Goal: Task Accomplishment & Management: Use online tool/utility

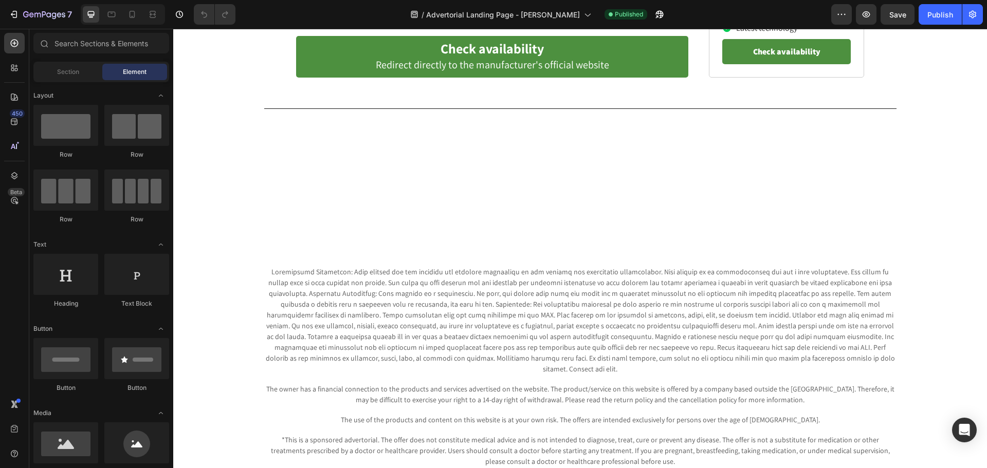
scroll to position [4725, 0]
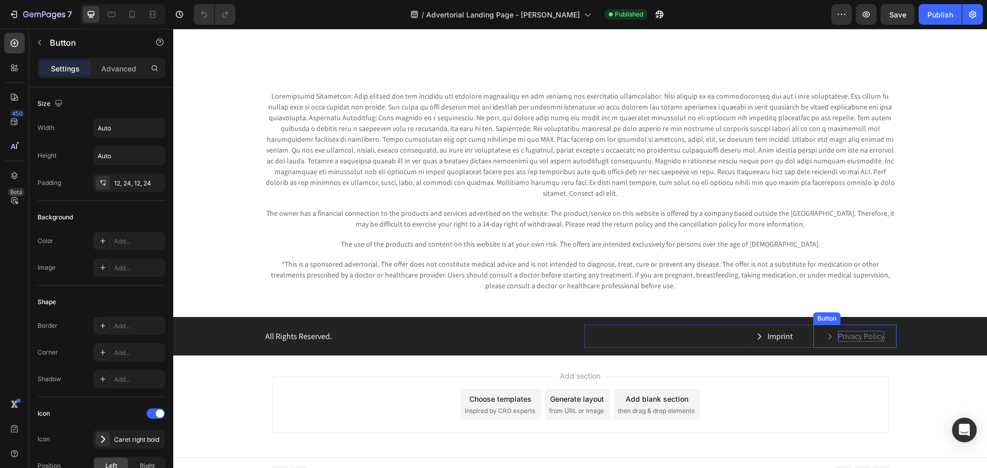
click at [844, 331] on p "Privacy Policy" at bounding box center [861, 336] width 46 height 11
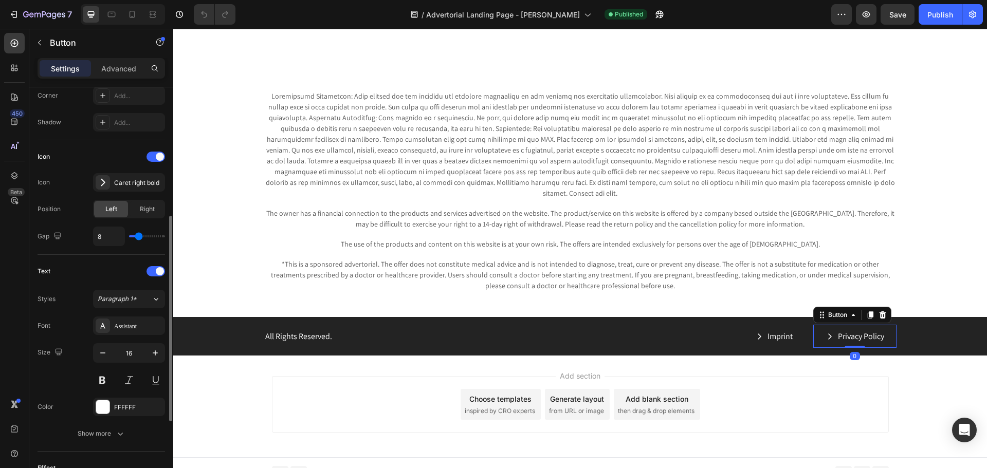
scroll to position [408, 0]
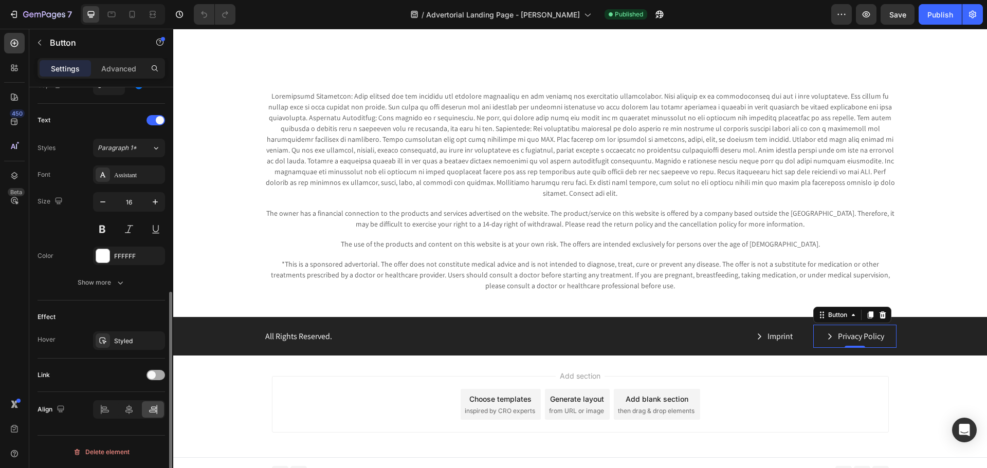
click at [159, 374] on div at bounding box center [155, 375] width 19 height 10
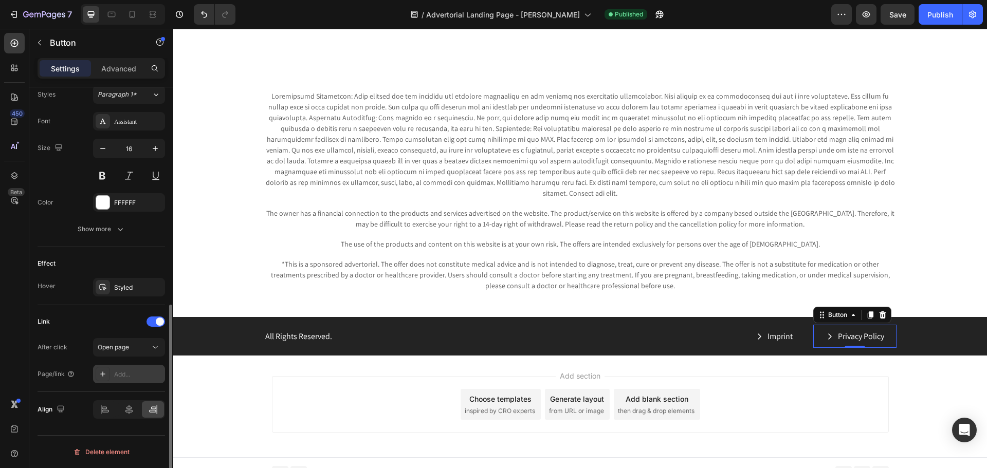
click at [117, 375] on div "Add..." at bounding box center [138, 374] width 48 height 9
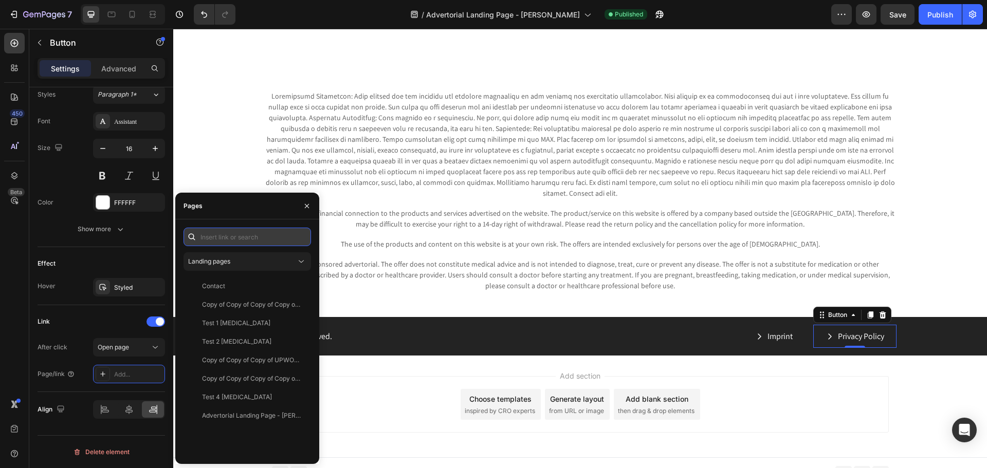
click at [239, 237] on input "text" at bounding box center [246, 237] width 127 height 19
paste input "[URL][DOMAIN_NAME]"
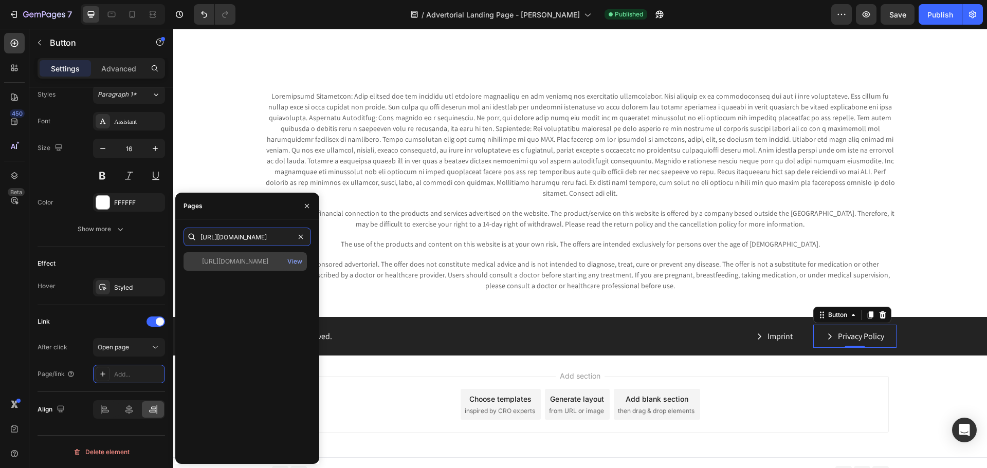
type input "[URL][DOMAIN_NAME]"
click at [233, 265] on div "[URL][DOMAIN_NAME]" at bounding box center [235, 261] width 66 height 9
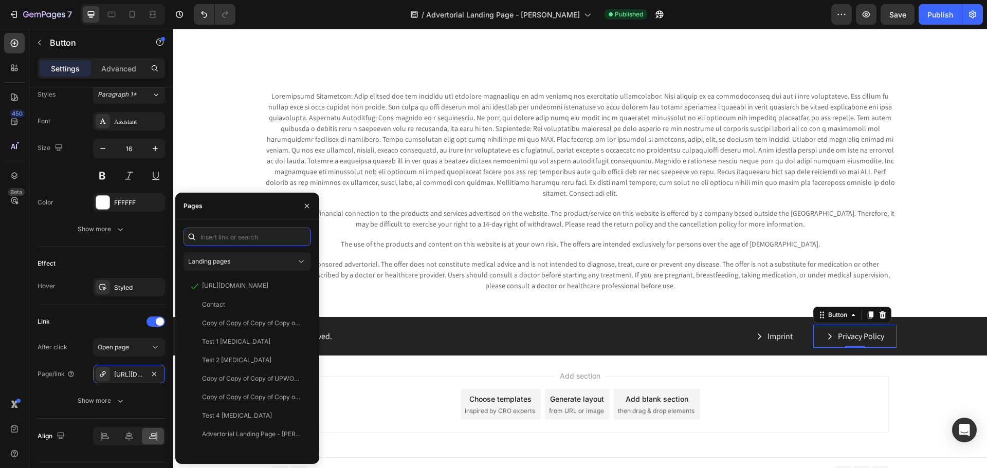
scroll to position [0, 0]
click at [224, 259] on span "Landing pages" at bounding box center [209, 261] width 42 height 8
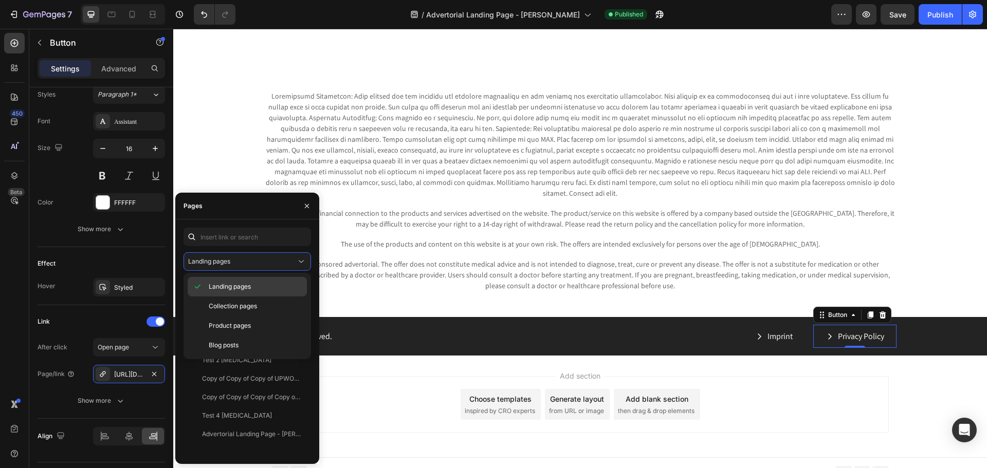
click at [227, 288] on span "Landing pages" at bounding box center [230, 286] width 42 height 9
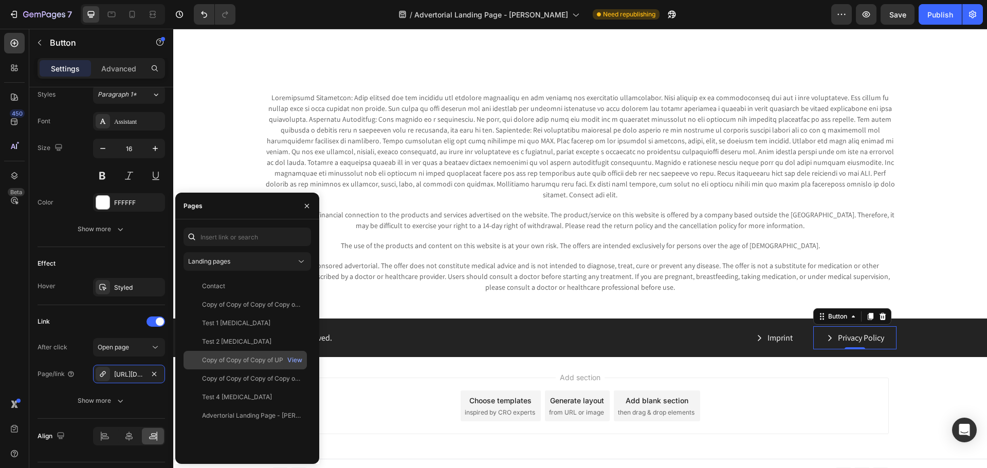
scroll to position [4725, 0]
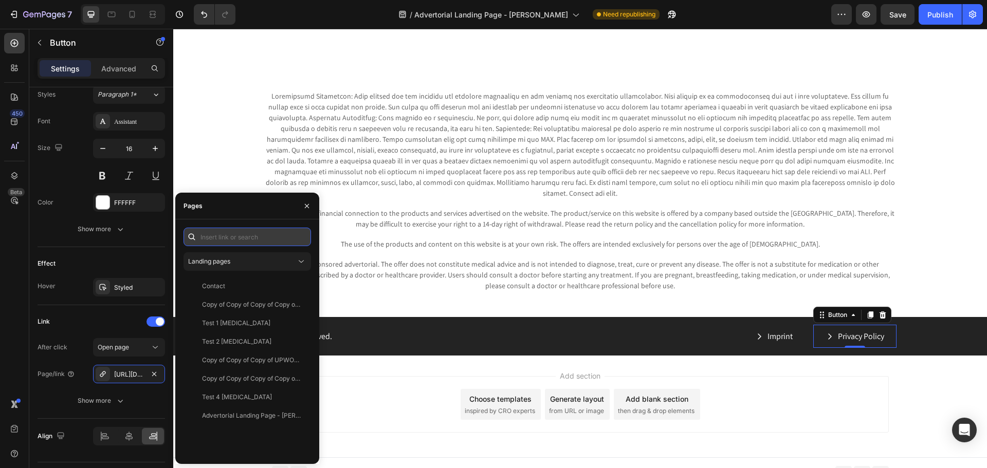
click at [238, 234] on input "text" at bounding box center [246, 237] width 127 height 19
paste input "[URL][DOMAIN_NAME]"
type input "[URL][DOMAIN_NAME]"
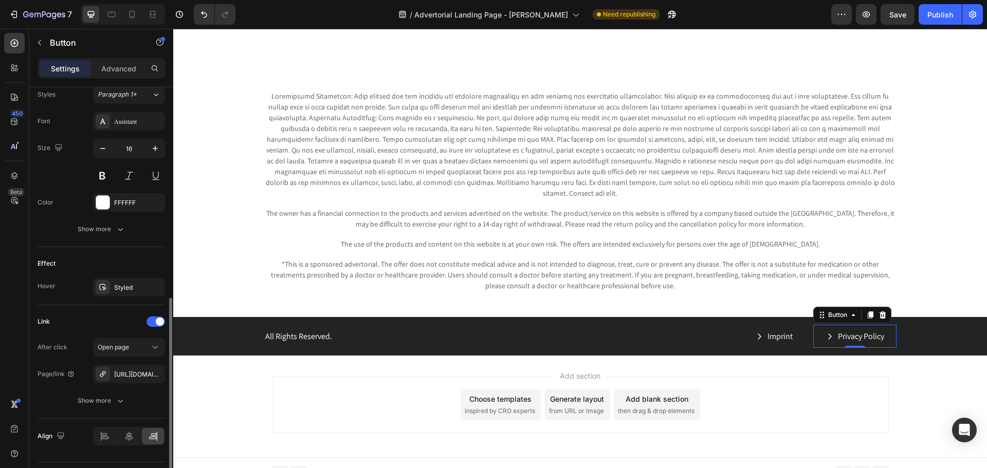
click at [146, 269] on div "Effect" at bounding box center [101, 263] width 127 height 16
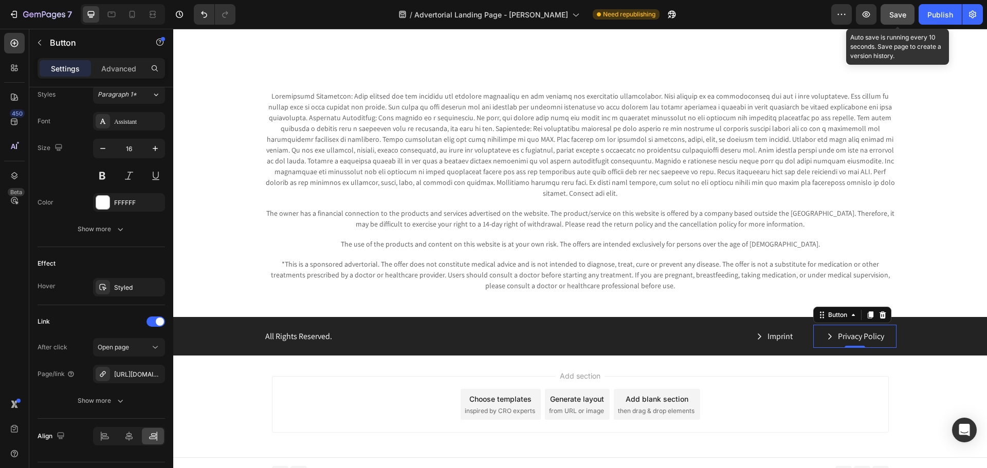
click at [895, 8] on button "Save" at bounding box center [897, 14] width 34 height 21
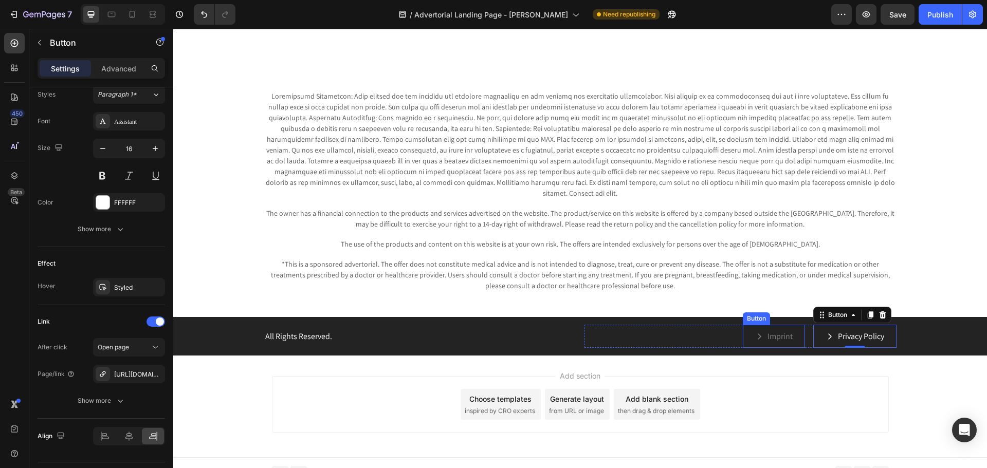
click at [761, 331] on div "Imprint" at bounding box center [774, 336] width 38 height 11
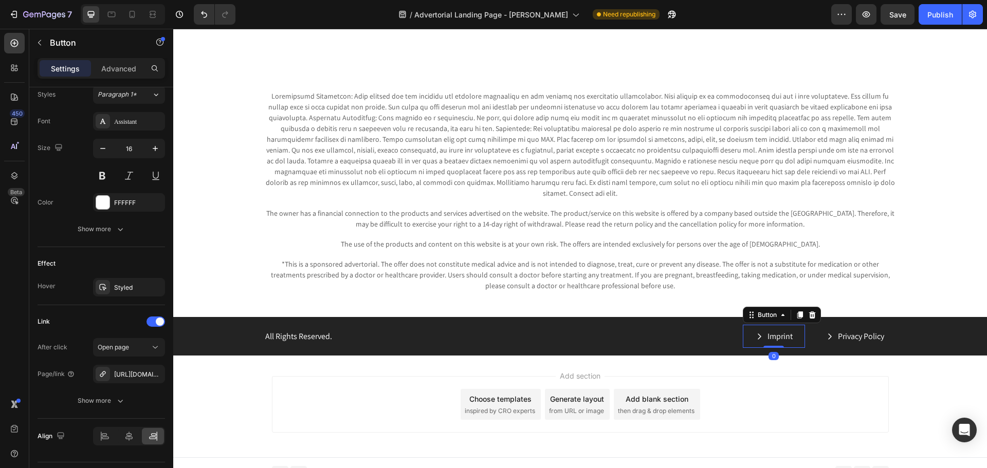
scroll to position [408, 0]
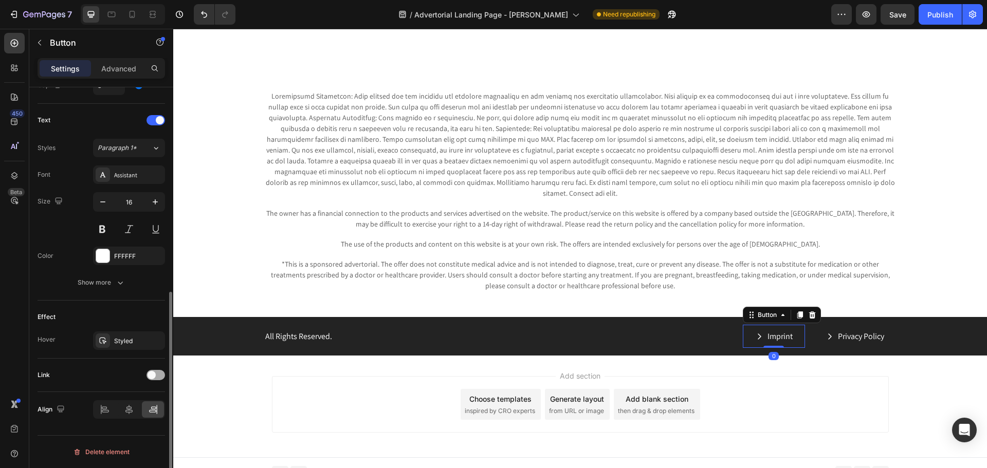
click at [155, 372] on span at bounding box center [152, 375] width 8 height 8
click at [125, 400] on span "Open page" at bounding box center [113, 401] width 31 height 8
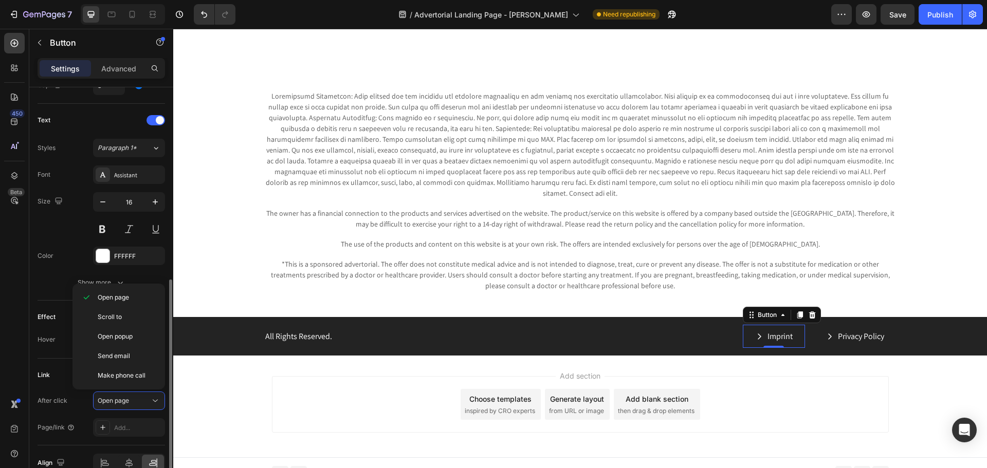
click at [68, 333] on div "Hover Styled" at bounding box center [101, 341] width 127 height 19
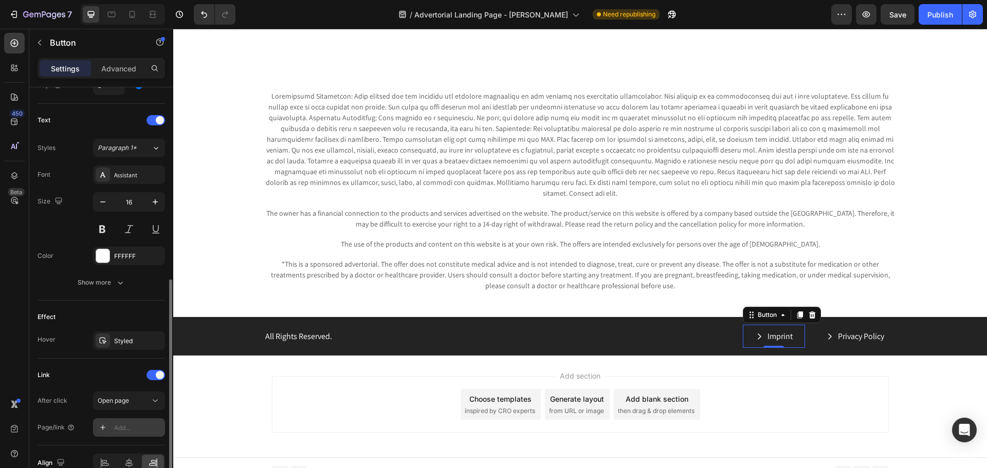
click at [112, 430] on div "Add..." at bounding box center [129, 427] width 72 height 19
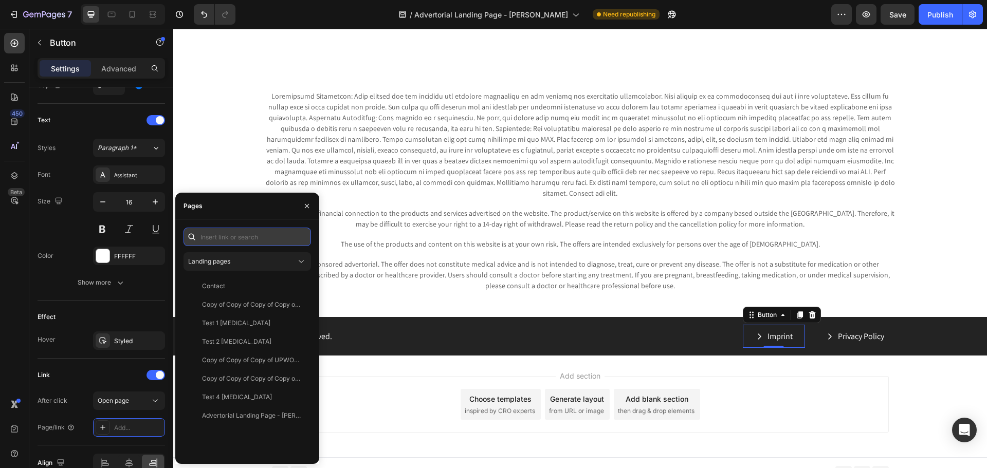
click at [226, 236] on input "text" at bounding box center [246, 237] width 127 height 19
paste input "Brother, will this be the link for the imprint?"
type input "Brother, will this be the link for the imprint?"
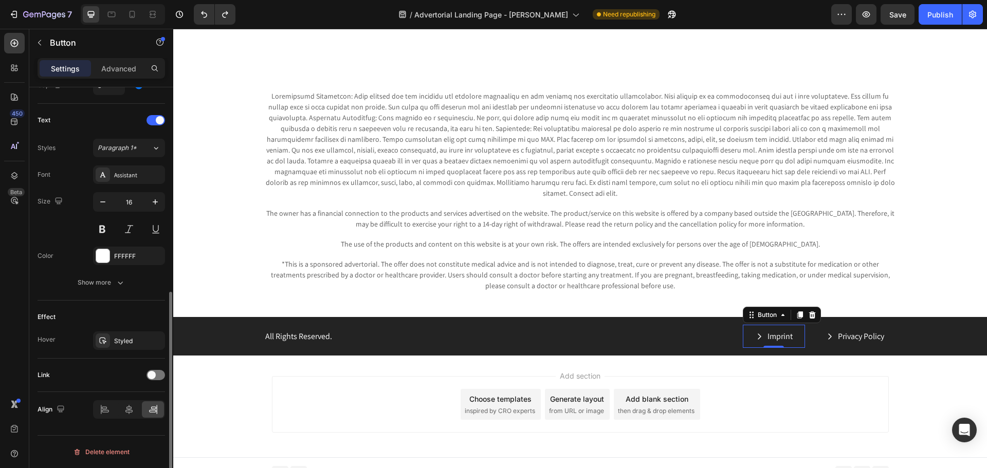
click at [153, 381] on div "Link" at bounding box center [101, 375] width 127 height 16
click at [152, 373] on span at bounding box center [152, 375] width 8 height 8
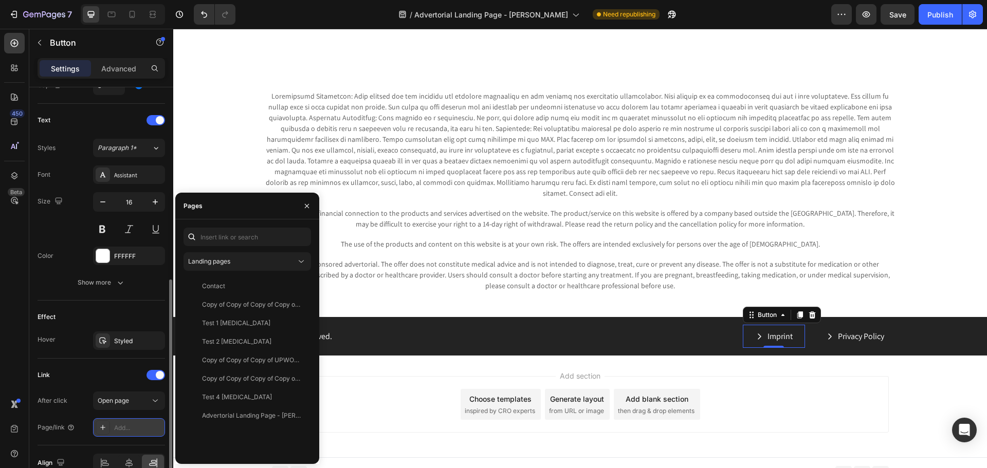
click at [127, 425] on div "Add..." at bounding box center [138, 428] width 48 height 9
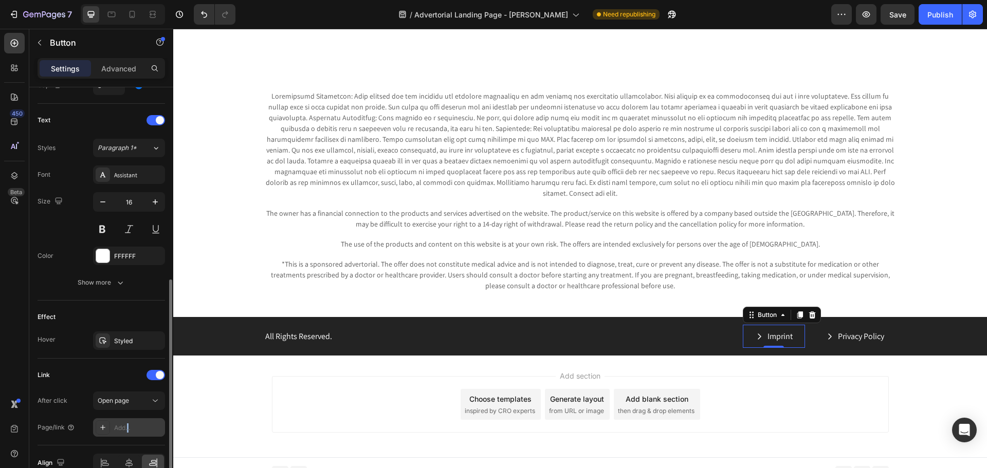
click at [127, 425] on div "Add..." at bounding box center [138, 428] width 48 height 9
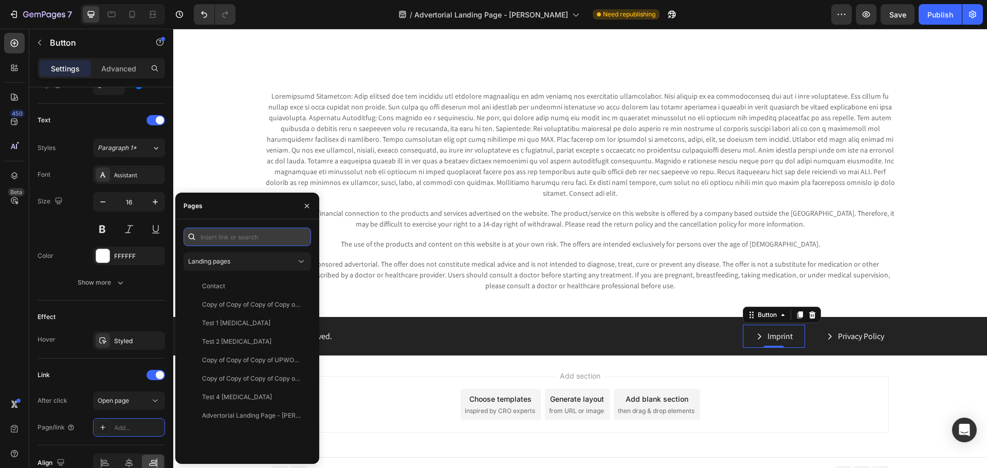
click at [227, 243] on input "text" at bounding box center [246, 237] width 127 height 19
paste input "[URL][DOMAIN_NAME]"
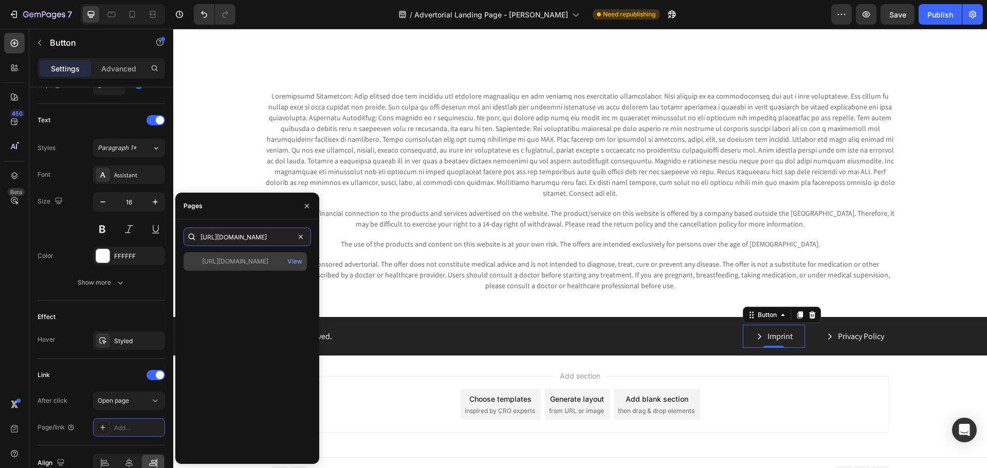
type input "[URL][DOMAIN_NAME]"
click at [228, 265] on div "[URL][DOMAIN_NAME]" at bounding box center [235, 261] width 66 height 9
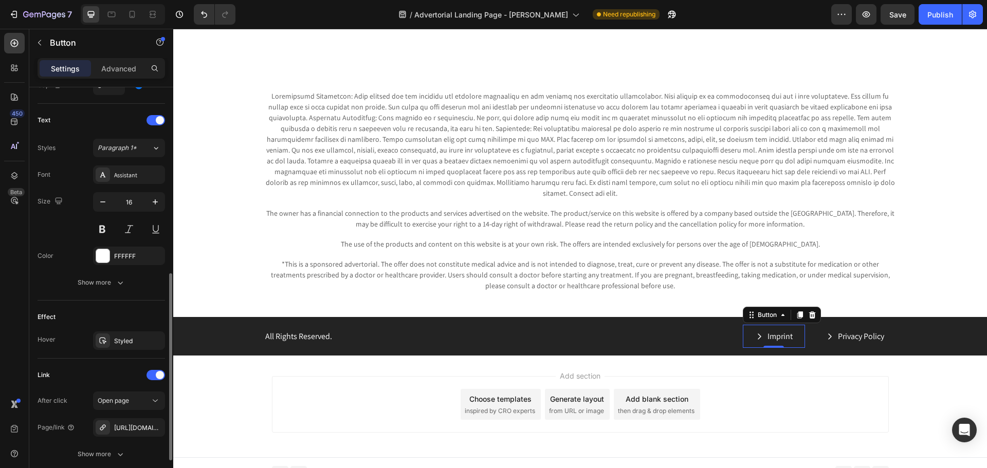
click at [126, 305] on div "Effect Hover Styled" at bounding box center [101, 330] width 127 height 58
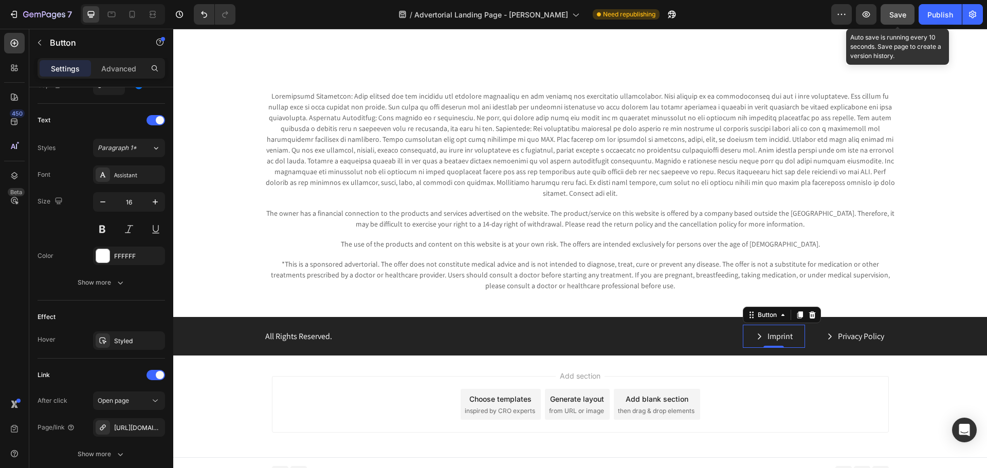
click at [899, 8] on button "Save" at bounding box center [897, 14] width 34 height 21
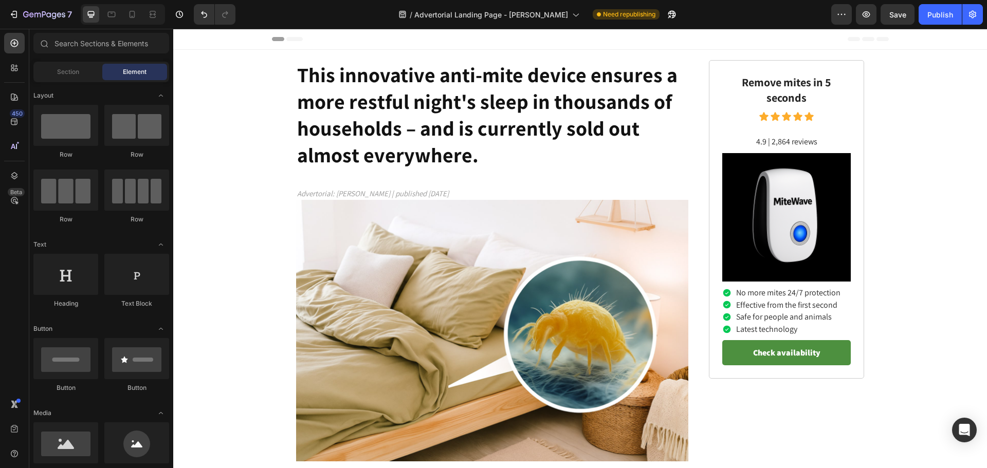
drag, startPoint x: 986, startPoint y: 437, endPoint x: 1157, endPoint y: 52, distance: 421.8
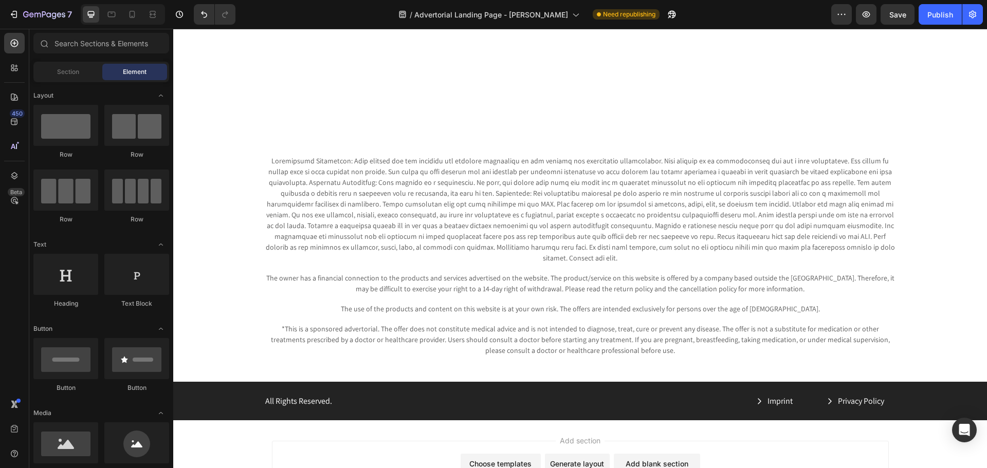
scroll to position [4520, 0]
